Goal: Task Accomplishment & Management: Use online tool/utility

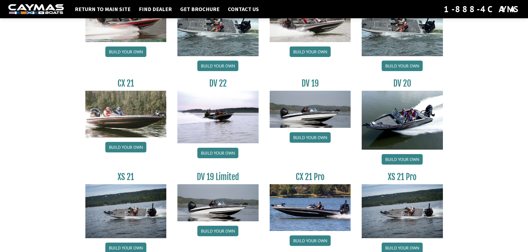
scroll to position [629, 0]
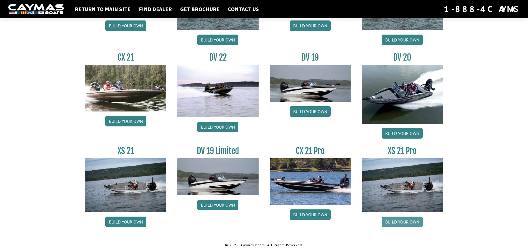
click at [402, 225] on link "Build your own" at bounding box center [402, 222] width 41 height 11
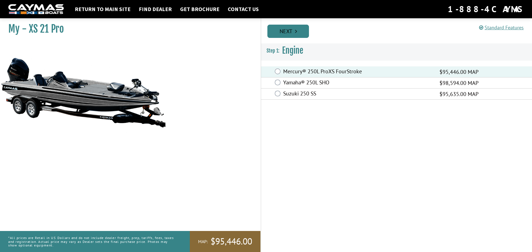
click at [287, 33] on link "Next" at bounding box center [288, 31] width 42 height 13
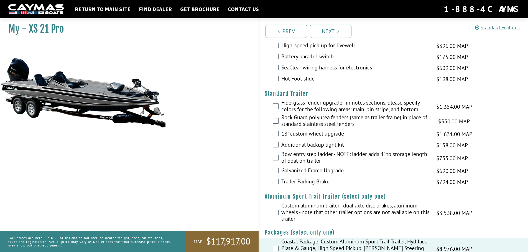
scroll to position [724, 0]
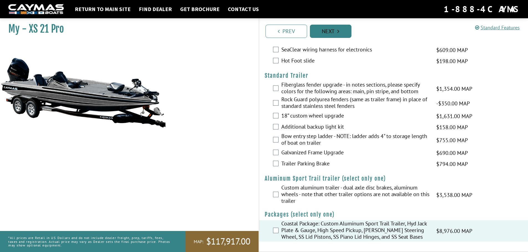
click at [330, 30] on link "Next" at bounding box center [331, 31] width 42 height 13
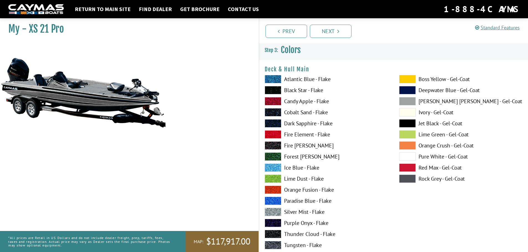
click at [279, 211] on span at bounding box center [273, 212] width 17 height 8
click at [413, 157] on span at bounding box center [407, 157] width 17 height 8
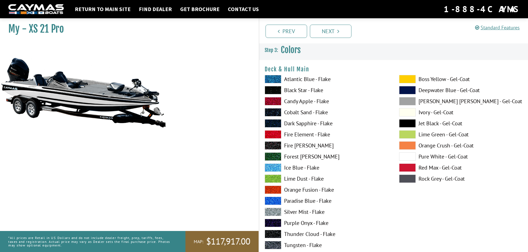
click at [405, 91] on span at bounding box center [407, 90] width 17 height 8
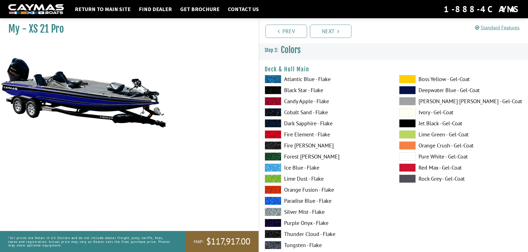
click at [411, 114] on span at bounding box center [407, 112] width 17 height 8
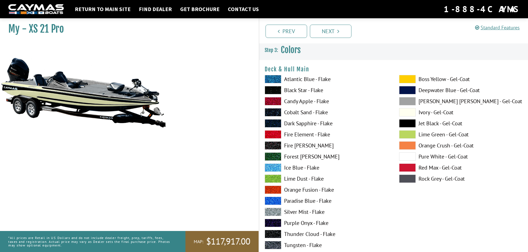
click at [408, 157] on span at bounding box center [407, 157] width 17 height 8
click at [269, 201] on span at bounding box center [273, 201] width 17 height 8
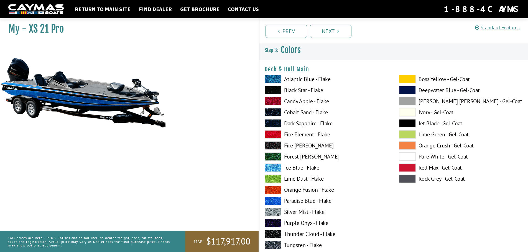
click at [270, 213] on span at bounding box center [273, 212] width 17 height 8
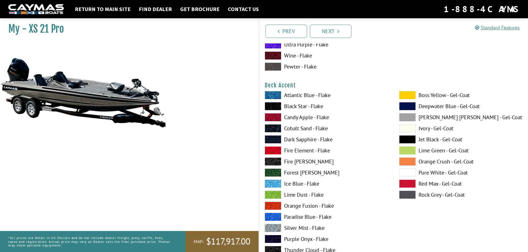
scroll to position [222, 0]
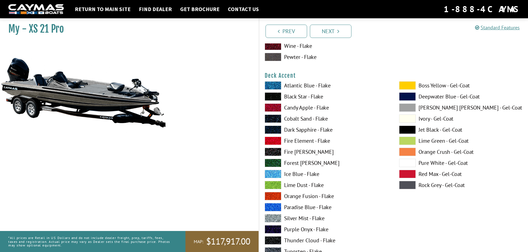
click at [277, 208] on span at bounding box center [273, 207] width 17 height 8
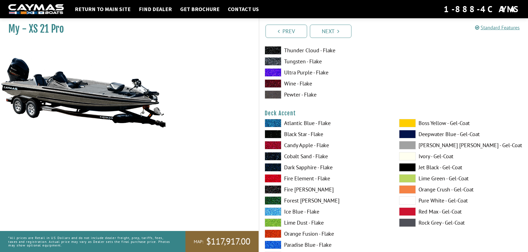
scroll to position [194, 0]
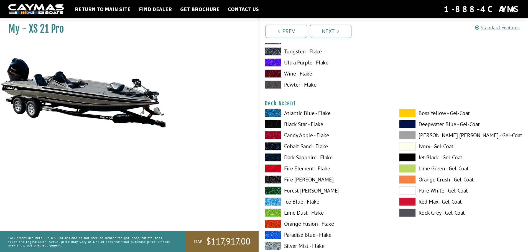
click at [404, 190] on span at bounding box center [407, 191] width 17 height 8
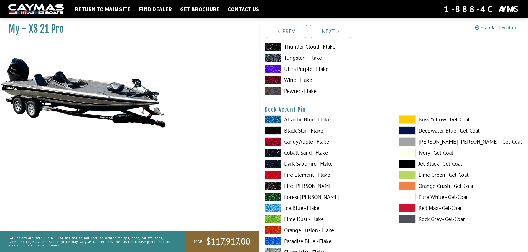
scroll to position [443, 0]
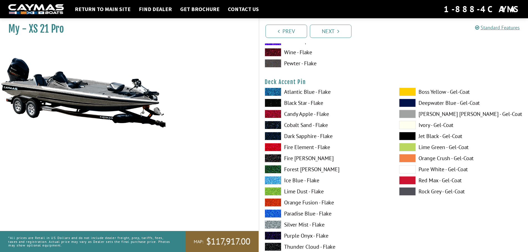
click at [403, 170] on span at bounding box center [407, 169] width 17 height 8
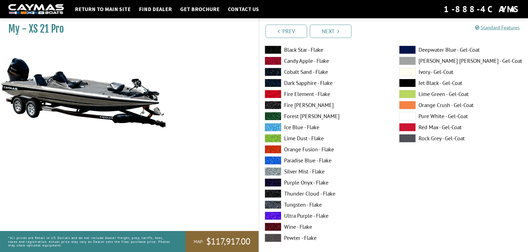
scroll to position [499, 0]
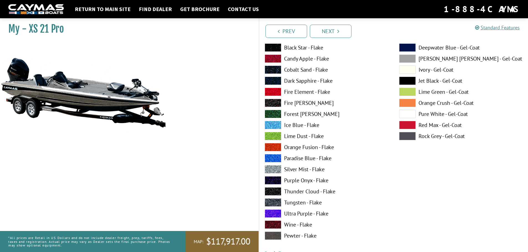
click at [274, 159] on span at bounding box center [273, 158] width 17 height 8
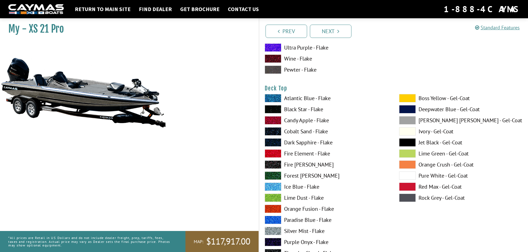
scroll to position [693, 0]
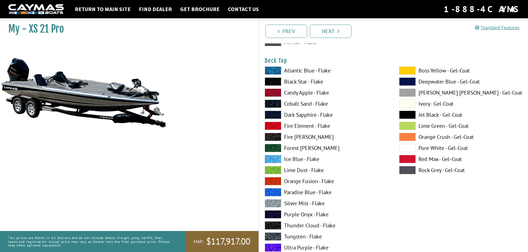
click at [277, 192] on span at bounding box center [273, 192] width 17 height 8
click at [274, 205] on span at bounding box center [273, 204] width 17 height 8
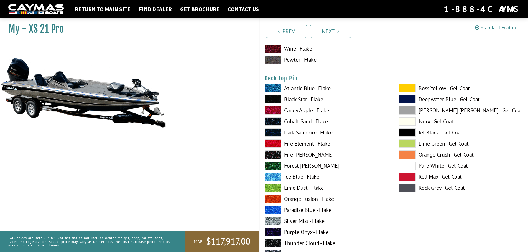
scroll to position [915, 0]
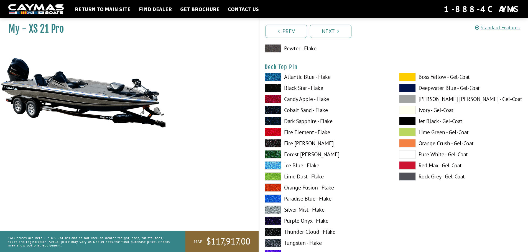
click at [273, 198] on span at bounding box center [273, 199] width 17 height 8
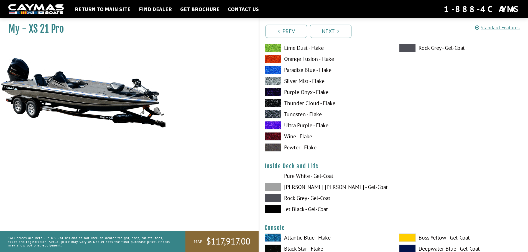
scroll to position [1053, 0]
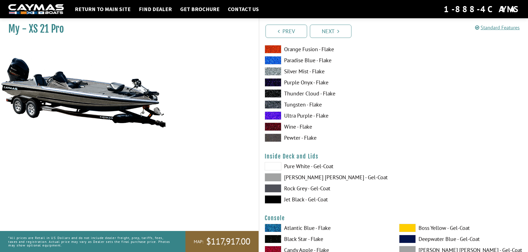
click at [273, 167] on span at bounding box center [273, 166] width 17 height 8
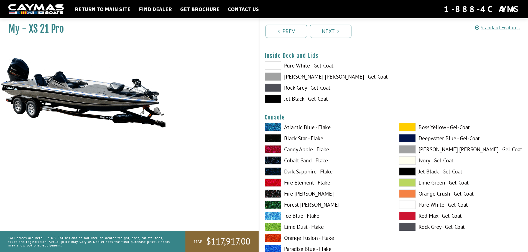
scroll to position [1192, 0]
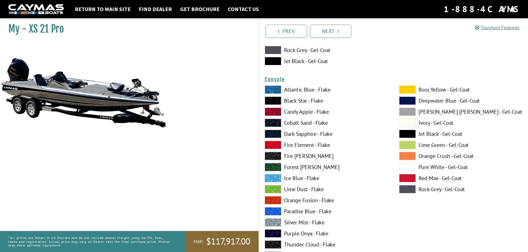
click at [276, 223] on span at bounding box center [273, 223] width 17 height 8
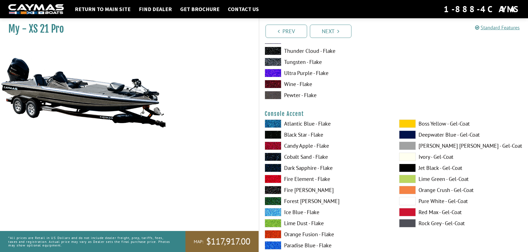
scroll to position [1414, 0]
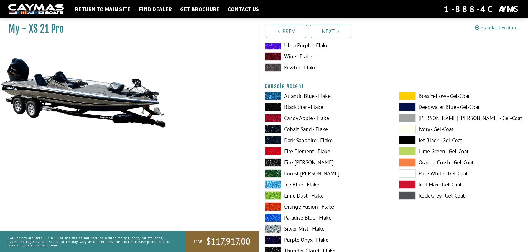
click at [412, 173] on span at bounding box center [407, 174] width 17 height 8
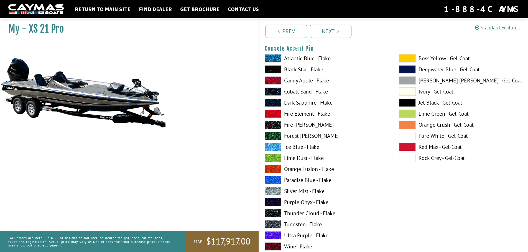
scroll to position [1691, 0]
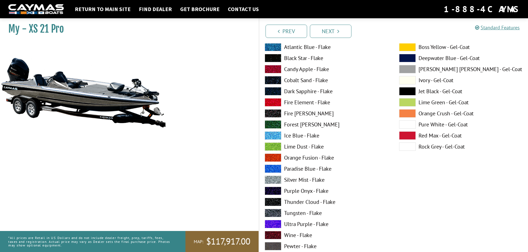
click at [271, 171] on span at bounding box center [273, 169] width 17 height 8
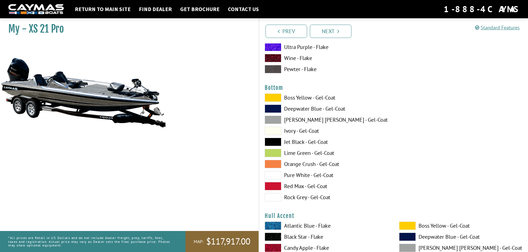
scroll to position [1885, 0]
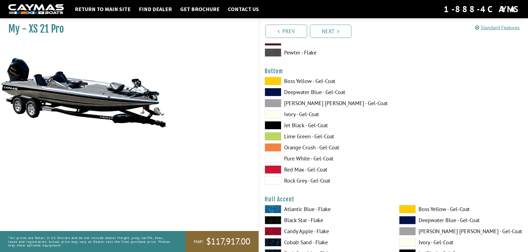
click at [274, 125] on span at bounding box center [273, 125] width 17 height 8
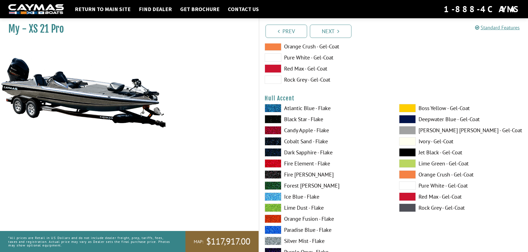
scroll to position [1996, 0]
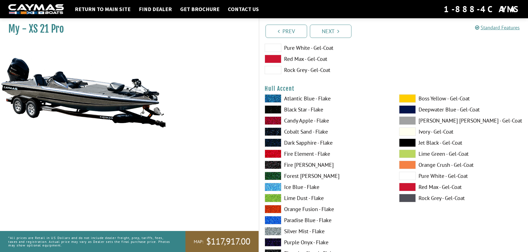
click at [409, 177] on span at bounding box center [407, 176] width 17 height 8
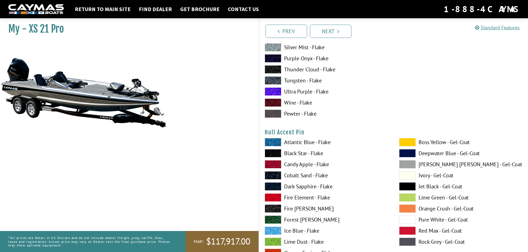
scroll to position [2190, 0]
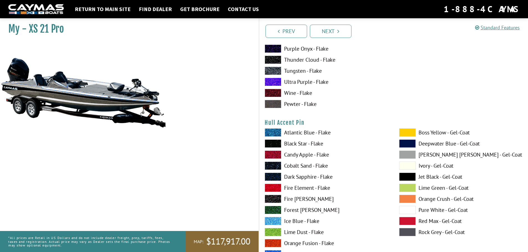
click at [407, 210] on span at bounding box center [407, 210] width 17 height 8
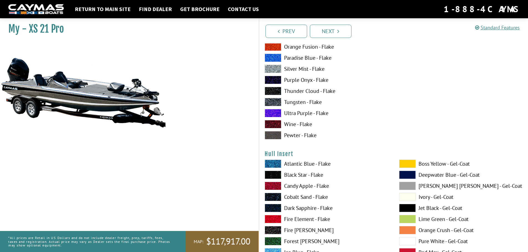
scroll to position [2411, 0]
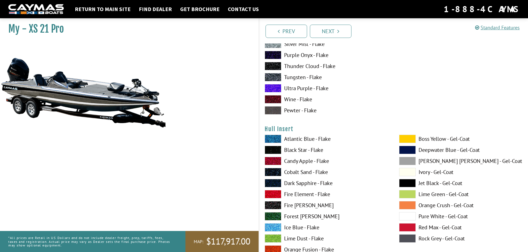
click at [408, 220] on span at bounding box center [407, 217] width 17 height 8
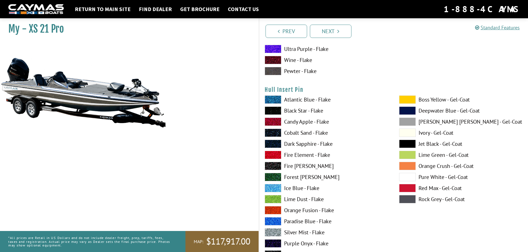
scroll to position [2689, 0]
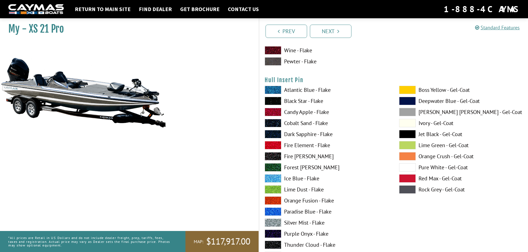
click at [276, 212] on span at bounding box center [273, 212] width 17 height 8
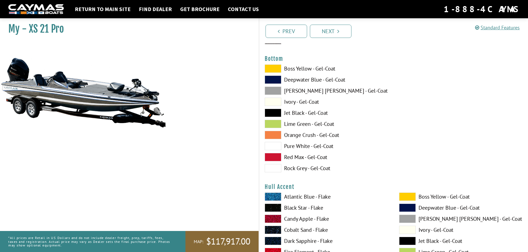
scroll to position [1885, 0]
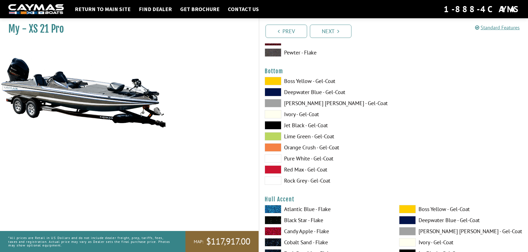
click at [273, 154] on div "Boss Yellow - Gel-Coat Deepwater Blue - Gel-Coat Dove Gray - Gel-Coat Ivory - G…" at bounding box center [326, 132] width 134 height 111
click at [273, 160] on span at bounding box center [273, 159] width 17 height 8
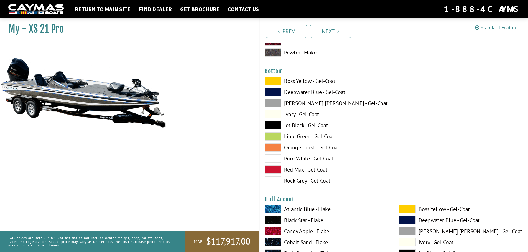
click at [275, 138] on span at bounding box center [273, 136] width 17 height 8
click at [275, 163] on div "Boss Yellow - Gel-Coat Deepwater Blue - Gel-Coat Dove Gray - Gel-Coat Ivory - G…" at bounding box center [326, 132] width 134 height 111
click at [275, 158] on span at bounding box center [273, 159] width 17 height 8
click at [279, 103] on span at bounding box center [273, 103] width 17 height 8
click at [275, 182] on span at bounding box center [273, 181] width 17 height 8
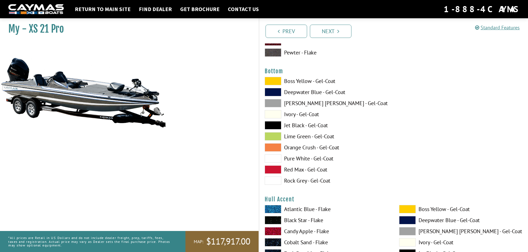
click at [277, 155] on span at bounding box center [273, 159] width 17 height 8
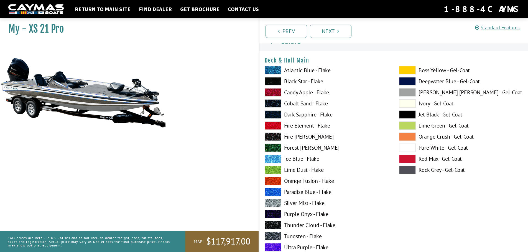
scroll to position [0, 0]
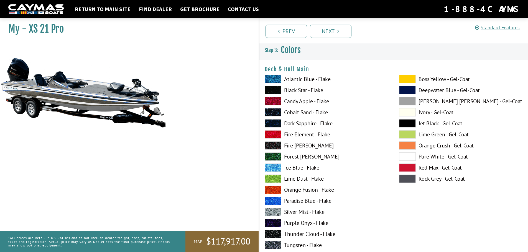
click at [275, 81] on span at bounding box center [273, 79] width 17 height 8
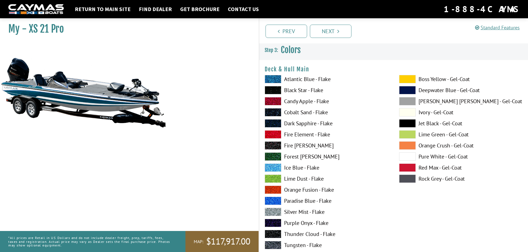
click at [273, 167] on span at bounding box center [273, 168] width 17 height 8
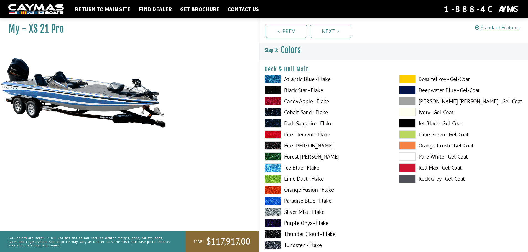
click at [277, 203] on span at bounding box center [273, 201] width 17 height 8
click at [276, 213] on span at bounding box center [273, 212] width 17 height 8
click at [403, 158] on span at bounding box center [407, 157] width 17 height 8
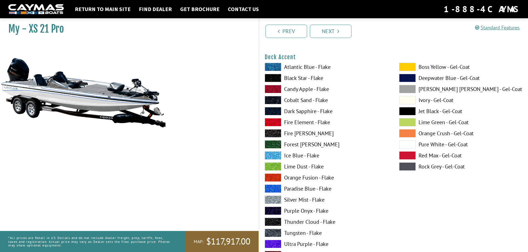
scroll to position [249, 0]
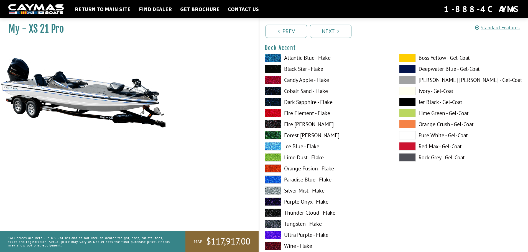
click at [274, 225] on span at bounding box center [273, 224] width 17 height 8
click at [273, 176] on span at bounding box center [273, 180] width 17 height 8
click at [276, 192] on span at bounding box center [273, 191] width 17 height 8
click at [272, 180] on span at bounding box center [273, 180] width 17 height 8
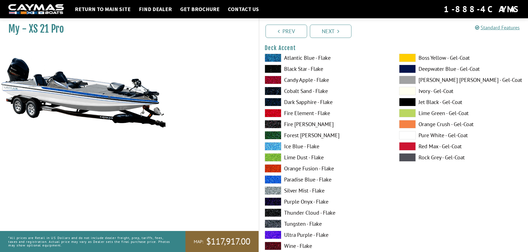
click at [272, 193] on span at bounding box center [273, 191] width 17 height 8
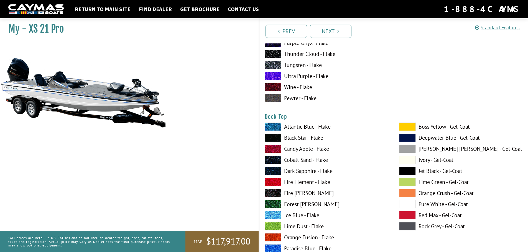
scroll to position [637, 0]
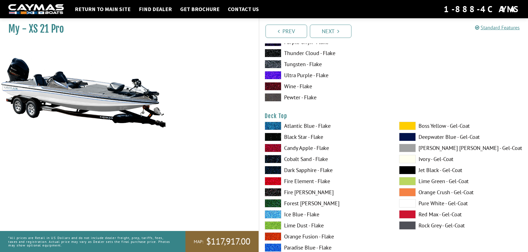
click at [410, 205] on span at bounding box center [407, 204] width 17 height 8
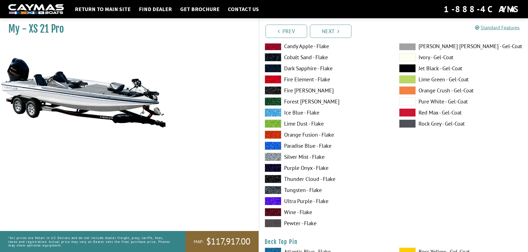
scroll to position [748, 0]
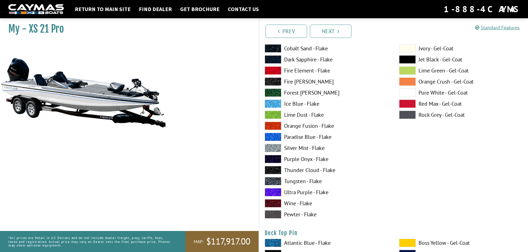
click at [271, 149] on span at bounding box center [273, 148] width 17 height 8
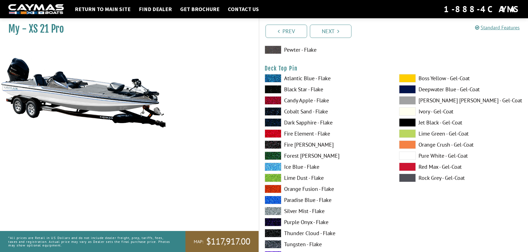
scroll to position [915, 0]
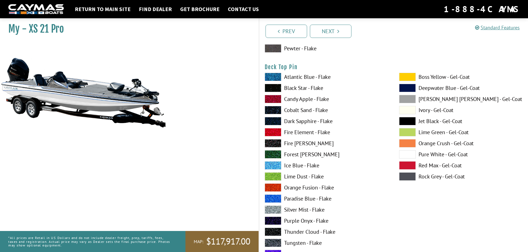
click at [274, 197] on span at bounding box center [273, 199] width 17 height 8
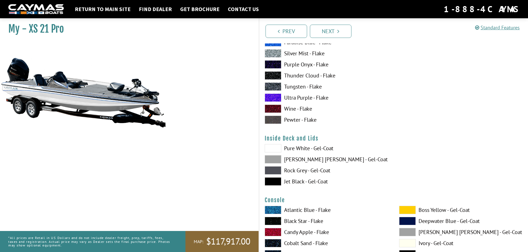
scroll to position [1081, 0]
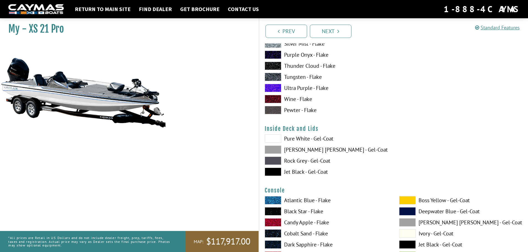
click at [273, 137] on span at bounding box center [273, 139] width 17 height 8
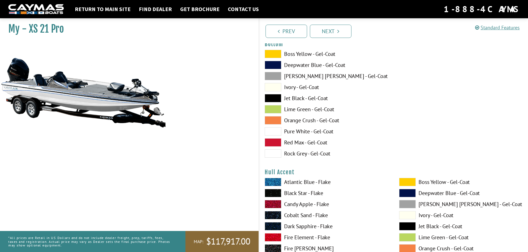
scroll to position [1912, 0]
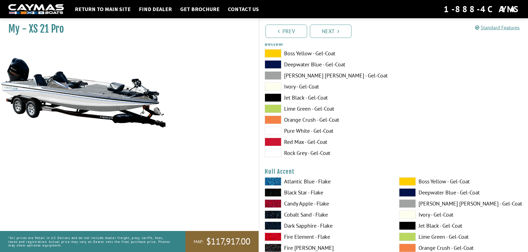
click at [273, 132] on span at bounding box center [273, 131] width 17 height 8
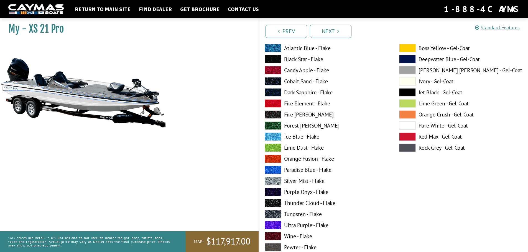
scroll to position [2051, 0]
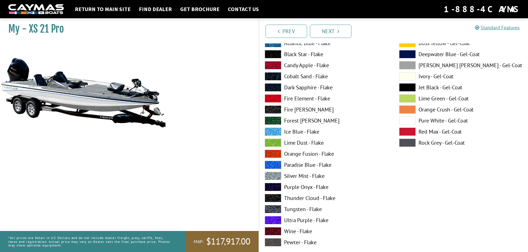
click at [274, 167] on span at bounding box center [273, 165] width 17 height 8
click at [274, 178] on span at bounding box center [273, 176] width 17 height 8
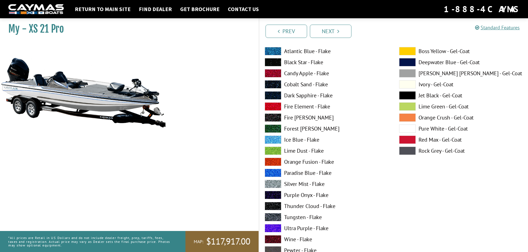
scroll to position [2273, 0]
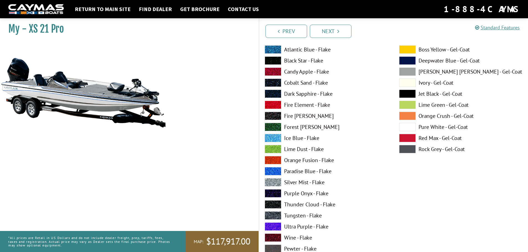
click at [277, 174] on span at bounding box center [273, 171] width 17 height 8
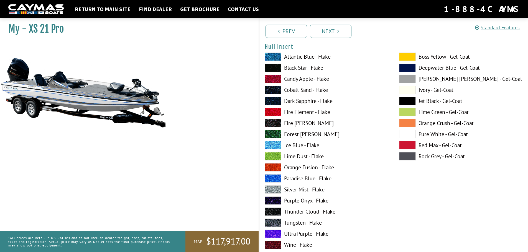
scroll to position [2494, 0]
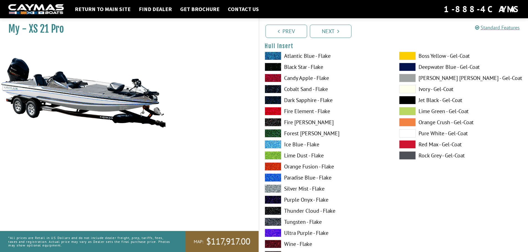
click at [277, 193] on span at bounding box center [273, 189] width 17 height 8
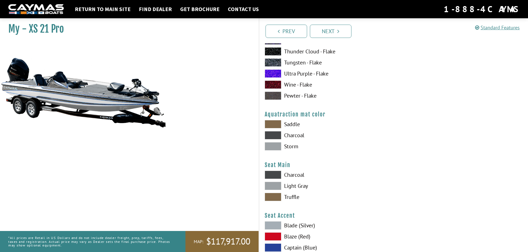
scroll to position [2883, 0]
click at [327, 26] on link "Next" at bounding box center [331, 31] width 42 height 13
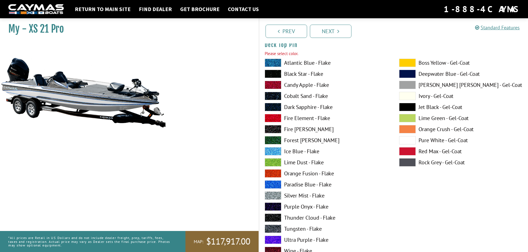
scroll to position [932, 0]
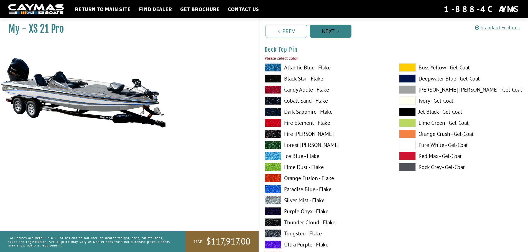
click at [330, 30] on link "Next" at bounding box center [331, 31] width 42 height 13
click at [271, 191] on span at bounding box center [273, 189] width 17 height 8
click at [272, 190] on span at bounding box center [273, 189] width 17 height 8
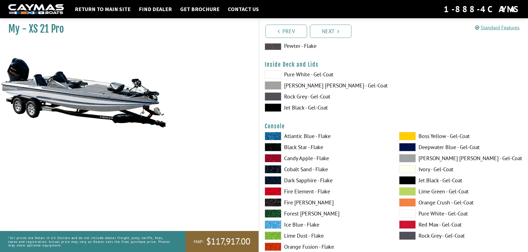
scroll to position [1154, 0]
